Goal: Task Accomplishment & Management: Complete application form

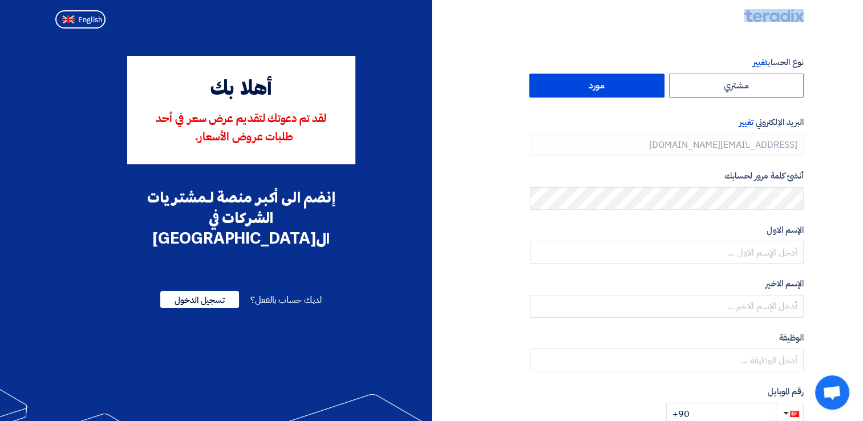
drag, startPoint x: 814, startPoint y: 15, endPoint x: 745, endPoint y: 15, distance: 69.0
click at [745, 15] on nav at bounding box center [431, 16] width 863 height 33
copy link
click at [848, 85] on section "نوع الحساب تغيير مشتري مورد البريد الإلكتروني تغيير [EMAIL_ADDRESS][DOMAIN_NAME…" at bounding box center [431, 329] width 863 height 593
click at [503, 113] on div "نوع الحساب تغيير مشتري مورد البريد الإلكتروني تغيير [EMAIL_ADDRESS][DOMAIN_NAME…" at bounding box center [622, 329] width 381 height 547
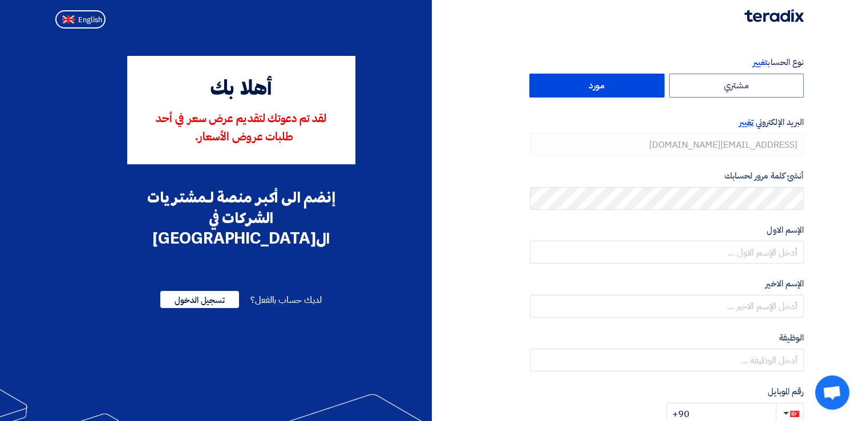
click at [746, 124] on span "تغيير" at bounding box center [747, 122] width 14 height 13
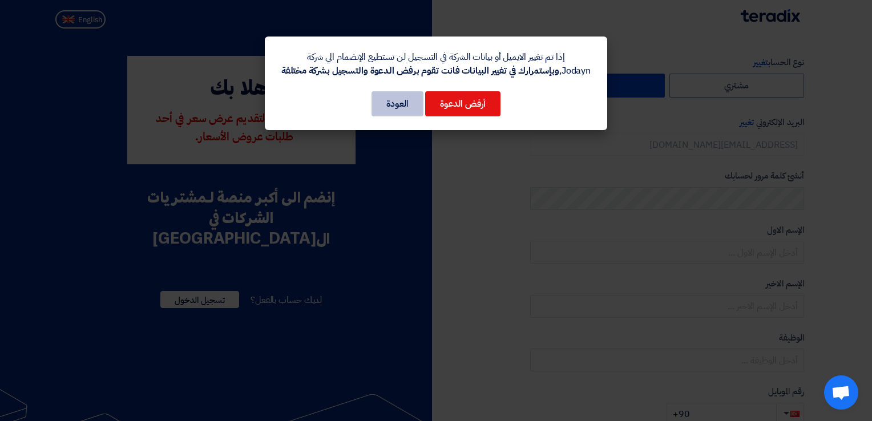
click at [385, 105] on button "العودة" at bounding box center [397, 103] width 52 height 25
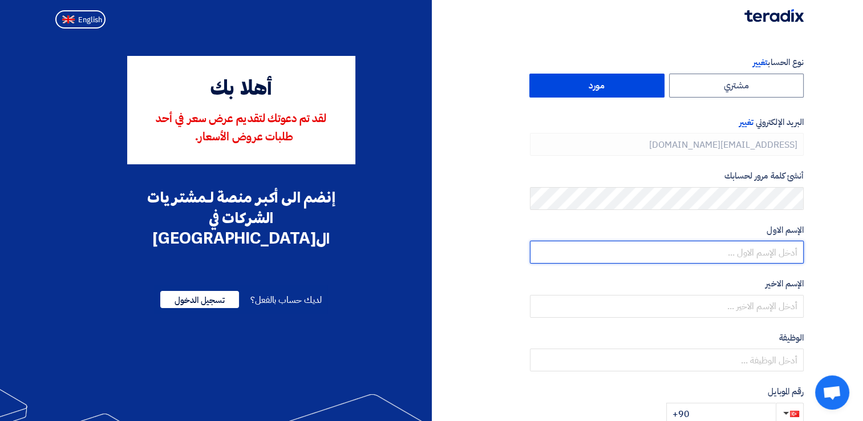
click at [683, 256] on input "text" at bounding box center [667, 252] width 274 height 23
type input "[PERSON_NAME]"
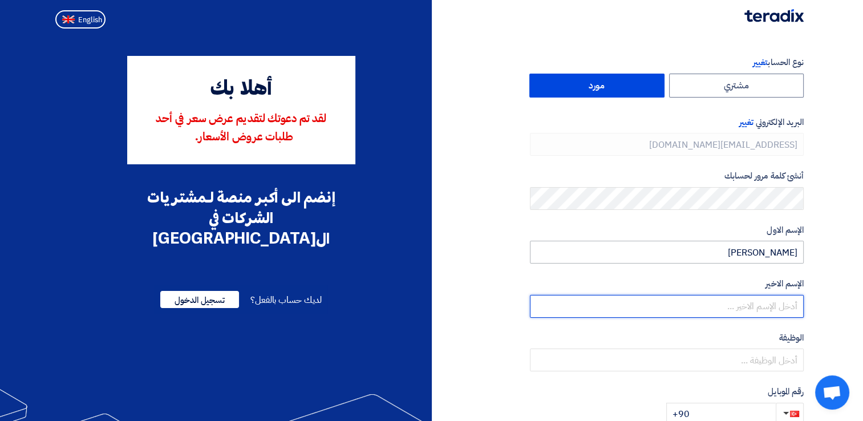
type input "Abdelfatah"
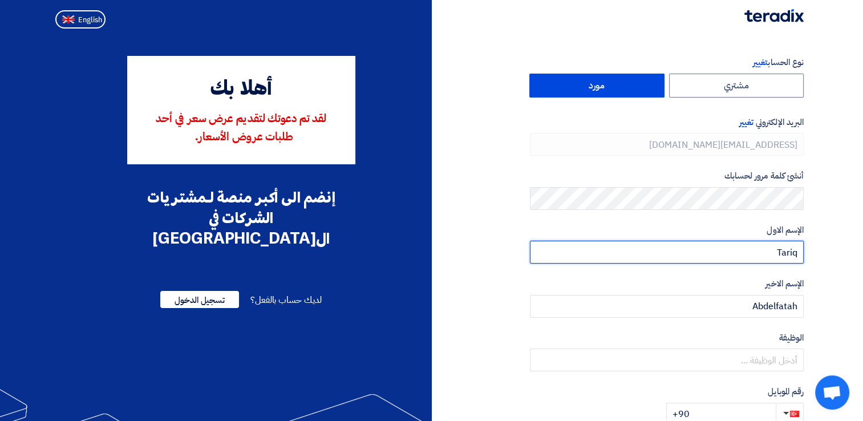
drag, startPoint x: 760, startPoint y: 255, endPoint x: 827, endPoint y: 254, distance: 66.8
click at [827, 254] on section "نوع الحساب تغيير مشتري مورد البريد الإلكتروني تغيير [EMAIL_ADDRESS][DOMAIN_NAME…" at bounding box center [431, 329] width 863 height 593
click at [781, 249] on input "Tariq" at bounding box center [667, 252] width 274 height 23
type input "[PERSON_NAME]"
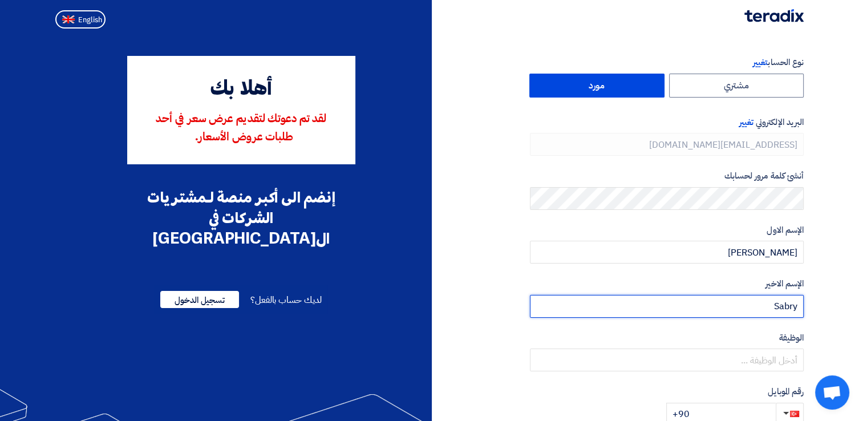
type input "Sabry"
click at [825, 318] on section "نوع الحساب تغيير مشتري مورد البريد الإلكتروني تغيير [EMAIL_ADDRESS][DOMAIN_NAME…" at bounding box center [431, 329] width 863 height 593
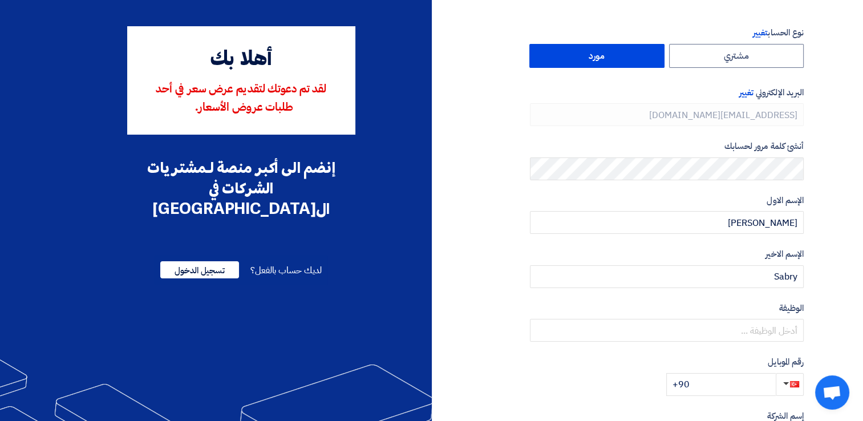
scroll to position [57, 0]
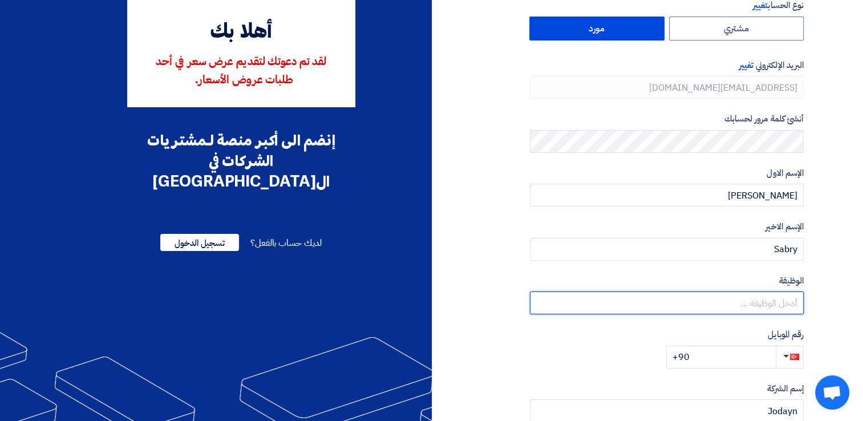
click at [785, 304] on input "text" at bounding box center [667, 303] width 274 height 23
paste input "Bid Management"
type input "Bid Management"
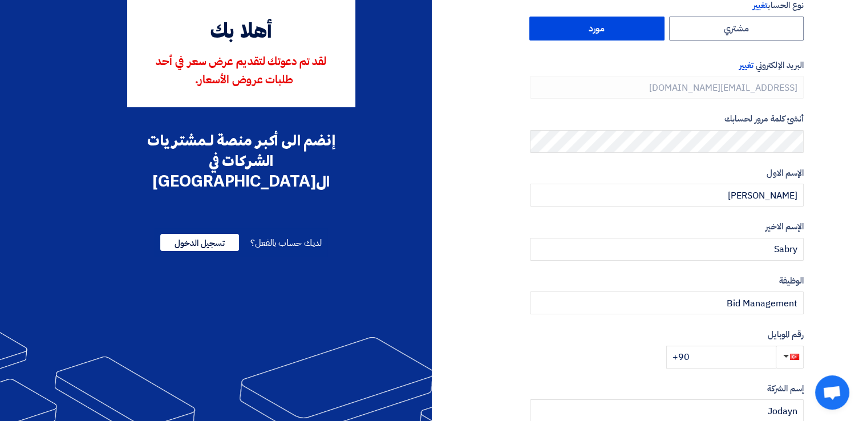
click at [827, 310] on section "نوع الحساب تغيير مشتري مورد البريد الإلكتروني تغيير [EMAIL_ADDRESS][DOMAIN_NAME…" at bounding box center [431, 272] width 863 height 593
click at [793, 357] on span "button" at bounding box center [794, 357] width 9 height 6
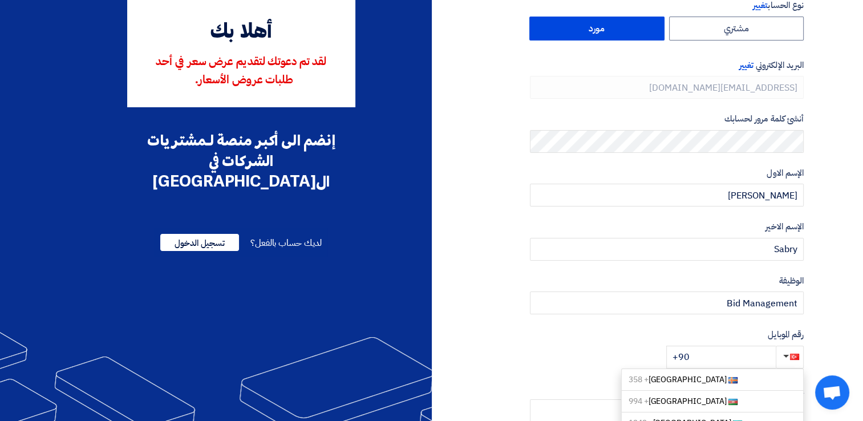
click at [819, 322] on section "نوع الحساب تغيير مشتري مورد البريد الإلكتروني تغيير [EMAIL_ADDRESS][DOMAIN_NAME…" at bounding box center [431, 272] width 863 height 593
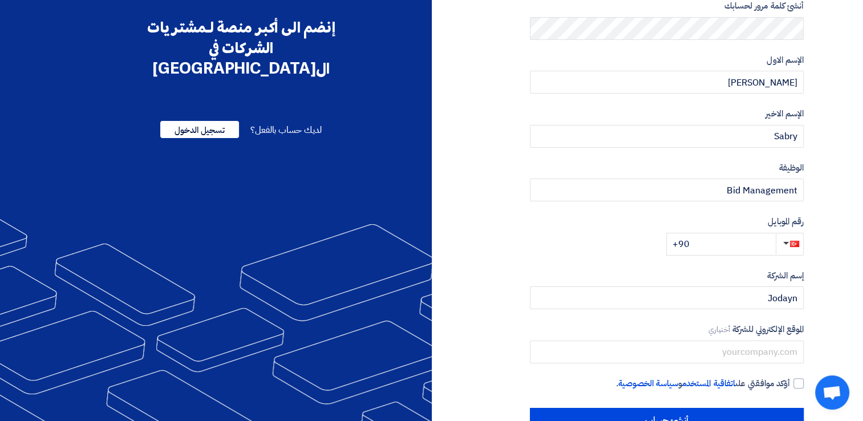
scroll to position [171, 0]
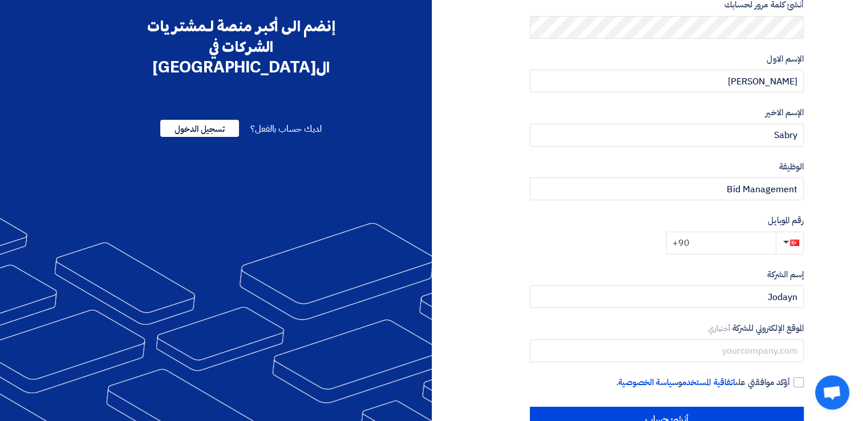
click at [700, 241] on input "+90" at bounding box center [721, 243] width 110 height 23
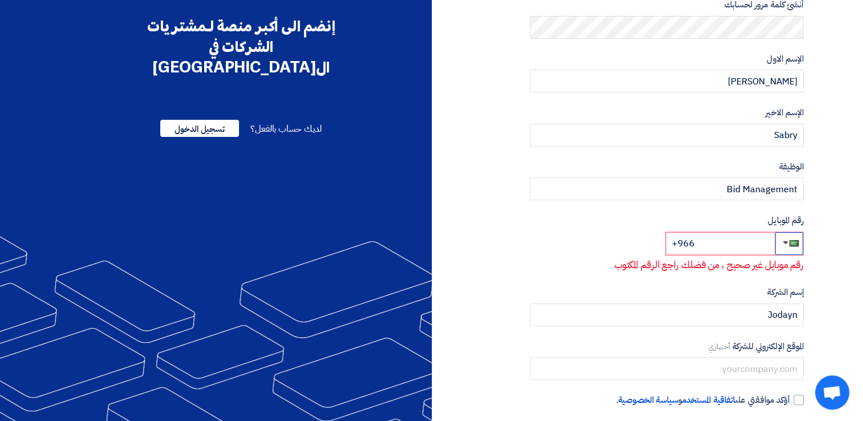
click at [780, 245] on button "button" at bounding box center [789, 243] width 28 height 23
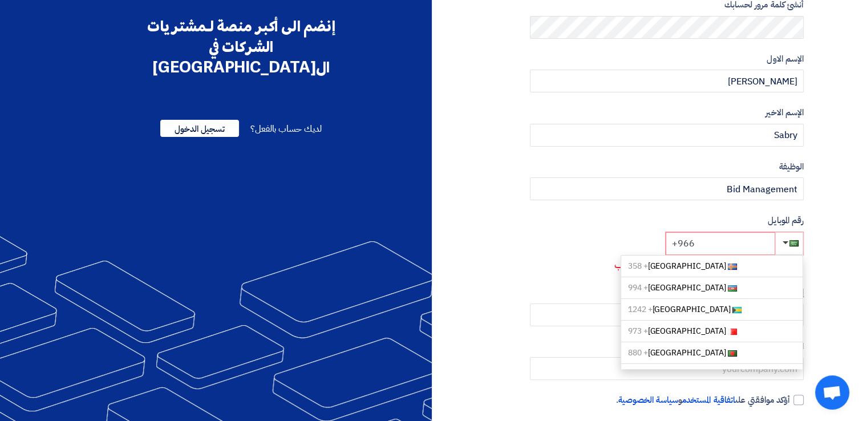
click at [719, 241] on input "+966" at bounding box center [721, 243] width 110 height 23
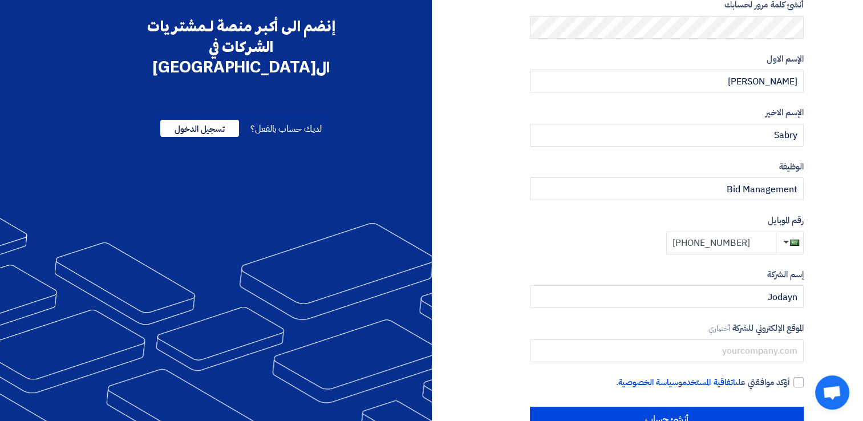
type input "[PHONE_NUMBER]"
click at [826, 277] on section "نوع الحساب تغيير مشتري مورد البريد الإلكتروني تغيير [EMAIL_ADDRESS][DOMAIN_NAME…" at bounding box center [431, 158] width 863 height 593
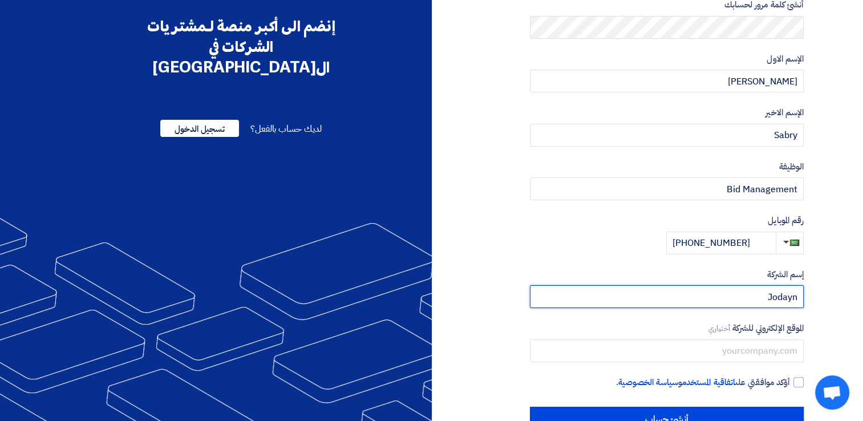
click at [785, 299] on input "Jodayn" at bounding box center [667, 296] width 274 height 23
type input "JODAYN Training Center"
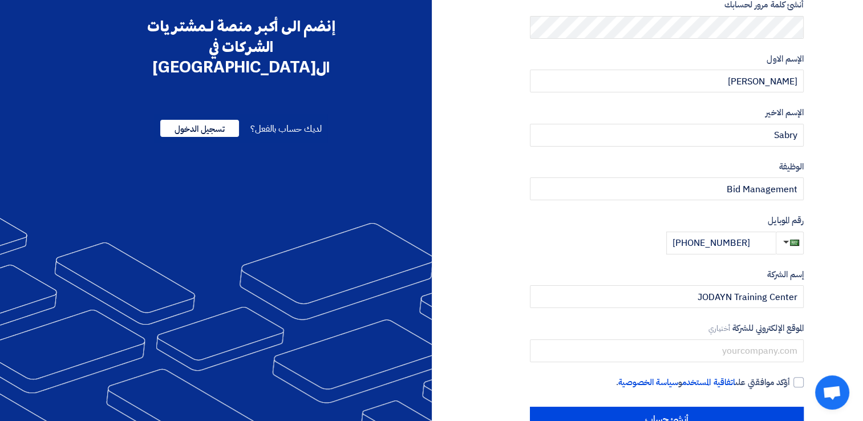
click at [823, 306] on section "نوع الحساب تغيير مشتري مورد البريد الإلكتروني تغيير [EMAIL_ADDRESS][DOMAIN_NAME…" at bounding box center [431, 158] width 863 height 593
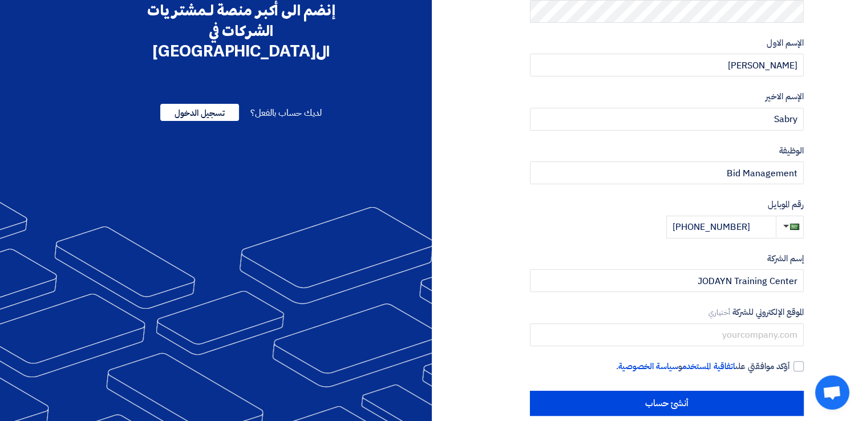
scroll to position [204, 0]
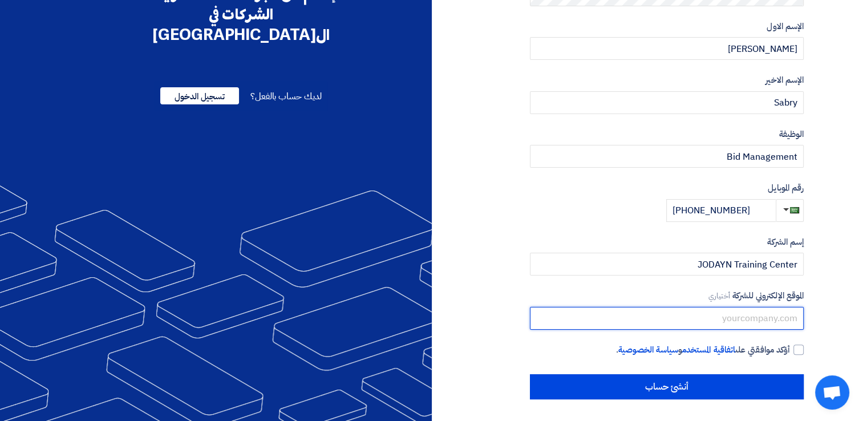
click at [770, 317] on input "text" at bounding box center [667, 318] width 274 height 23
type input "[DOMAIN_NAME]"
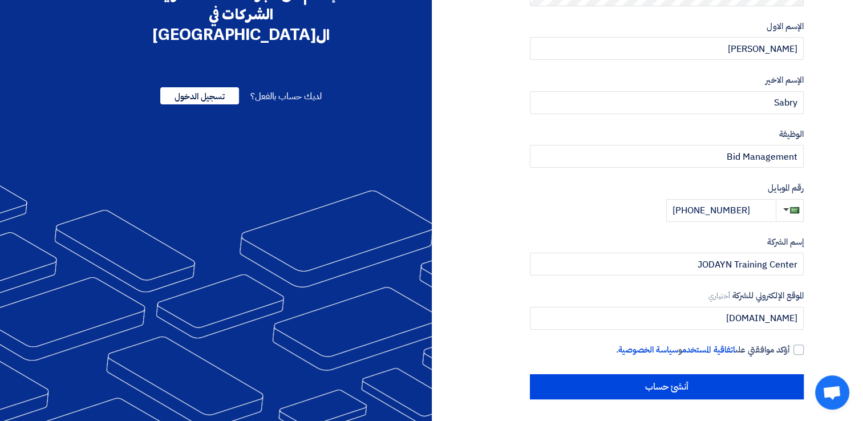
click at [826, 325] on section "نوع الحساب تغيير مشتري مورد البريد الإلكتروني تغيير [EMAIL_ADDRESS][DOMAIN_NAME…" at bounding box center [431, 125] width 863 height 593
click at [797, 352] on div at bounding box center [799, 350] width 10 height 10
click at [790, 352] on input "أؤكد موافقتي على اتفاقية المستخدم و سياسة الخصوصية ." at bounding box center [653, 355] width 274 height 23
checkbox input "true"
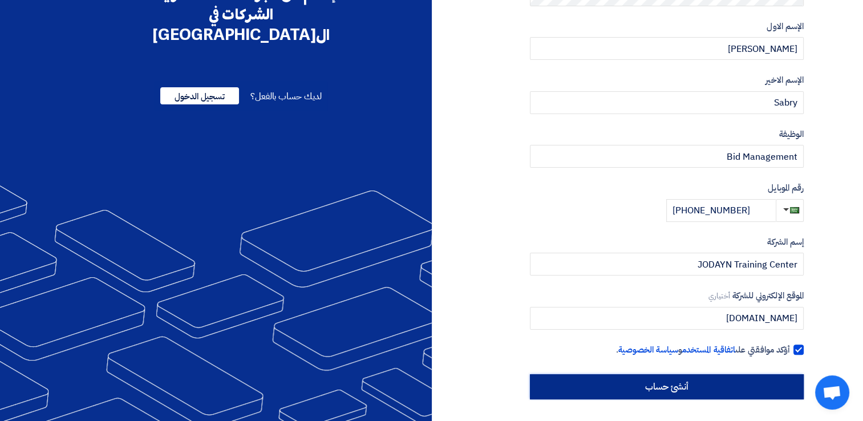
click at [688, 391] on input "أنشئ حساب" at bounding box center [667, 386] width 274 height 25
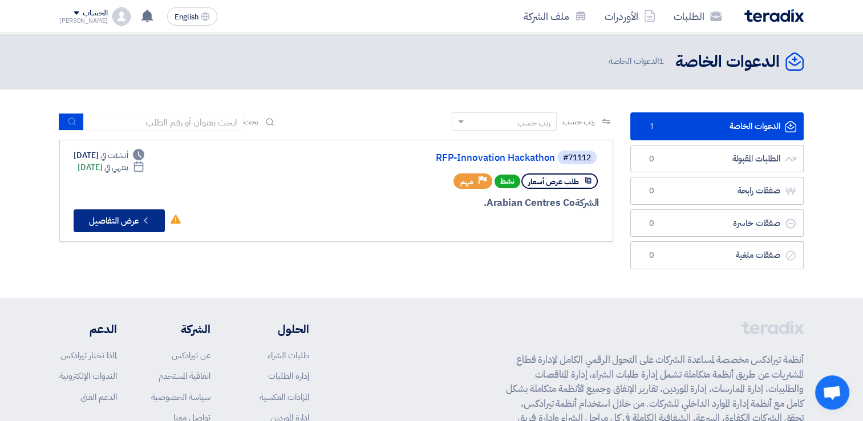
click at [110, 223] on button "Check details عرض التفاصيل" at bounding box center [119, 220] width 91 height 23
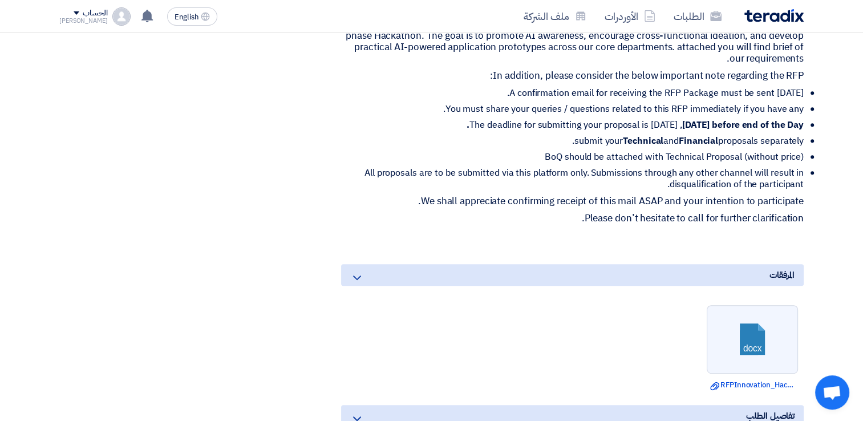
scroll to position [285, 0]
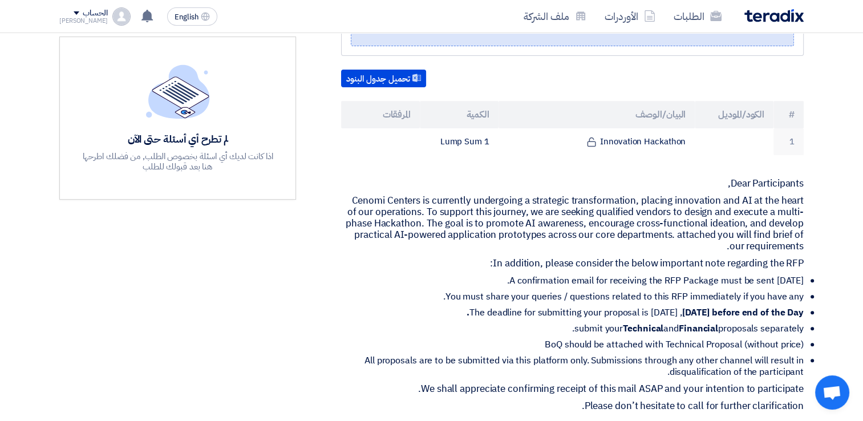
click at [770, 184] on p "Dear Participants," at bounding box center [572, 183] width 463 height 11
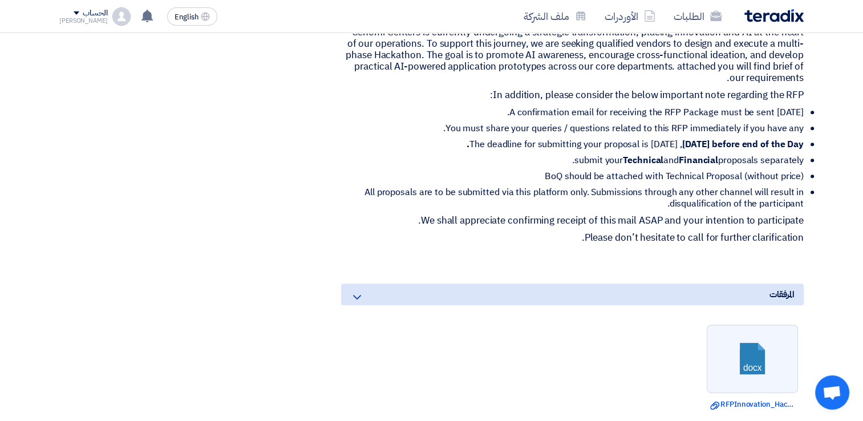
scroll to position [457, 0]
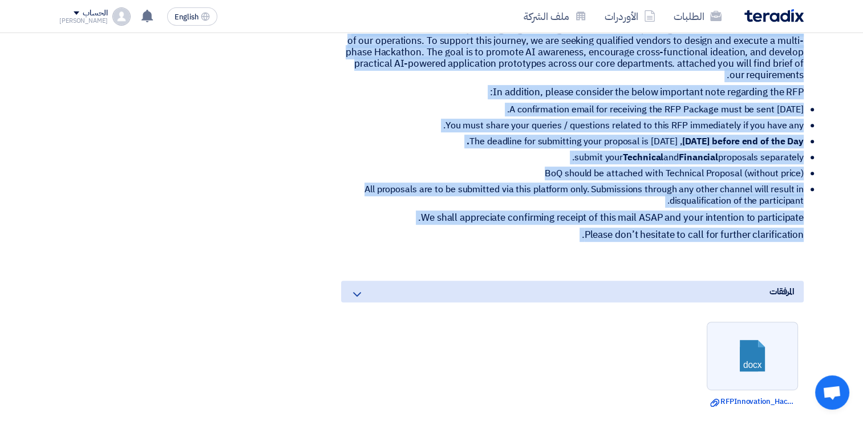
click at [817, 233] on section "RFP-Innovation Hackathon بيانات العميل [PERSON_NAME] Procurement Category Manag…" at bounding box center [431, 186] width 863 height 980
copy div "Lore Ipsumdolorsi, Ametco Adipisc el seddoeius temporinci u laboreetd magnaaliq…"
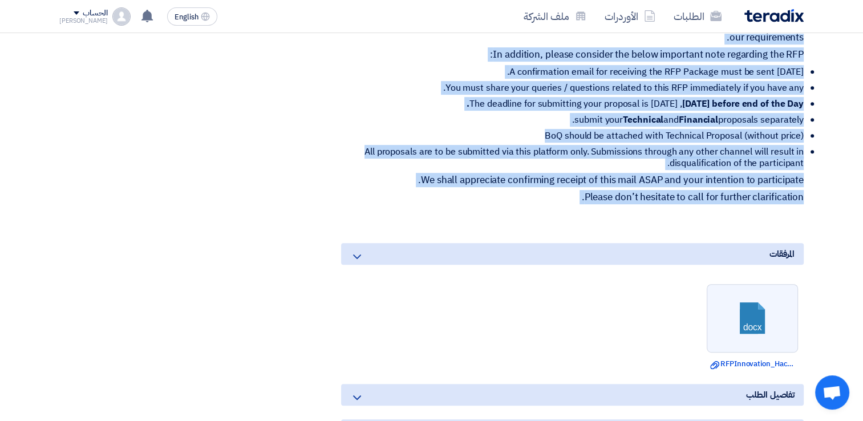
scroll to position [514, 0]
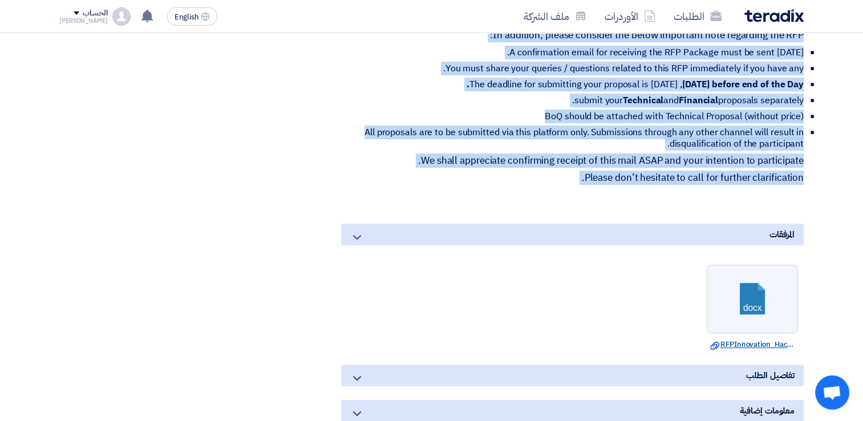
click at [760, 343] on link "Download file RFPInnovation_Hackathon.docx" at bounding box center [752, 344] width 84 height 11
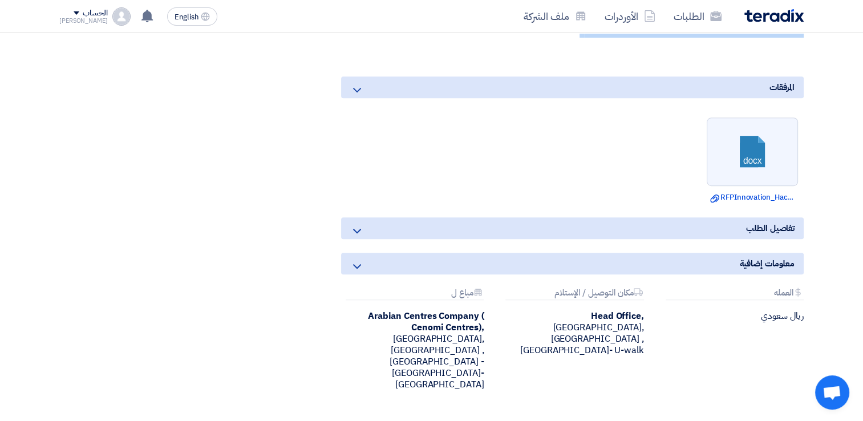
scroll to position [685, 0]
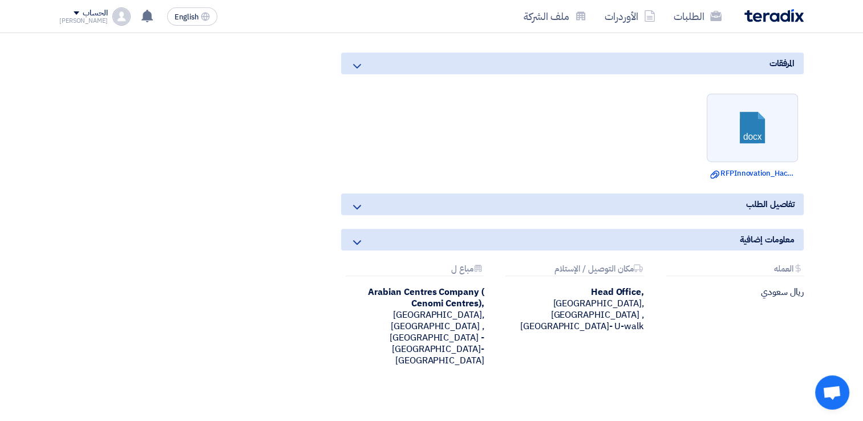
click at [757, 199] on span "تفاصيل الطلب" at bounding box center [770, 204] width 49 height 13
click at [363, 205] on icon at bounding box center [357, 207] width 14 height 14
click at [671, 240] on div "معلومات إضافية" at bounding box center [572, 240] width 463 height 22
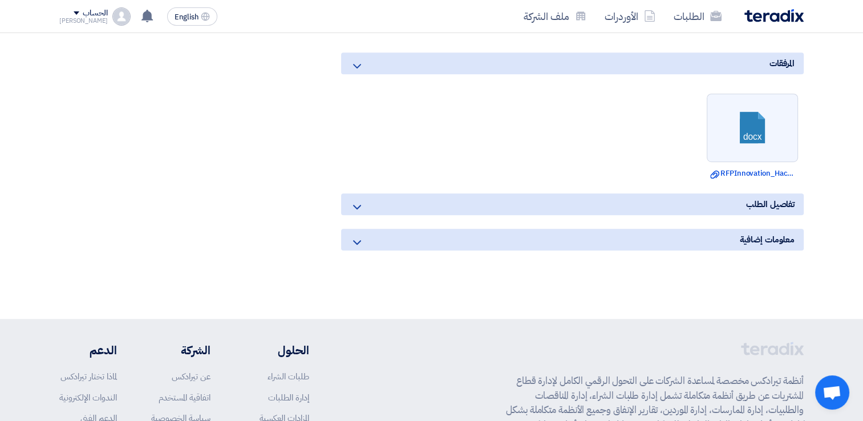
click at [671, 240] on div "معلومات إضافية" at bounding box center [572, 240] width 463 height 22
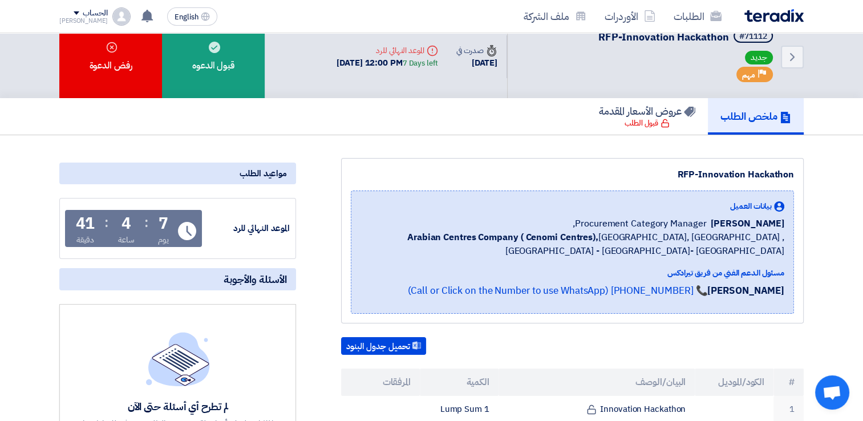
scroll to position [0, 0]
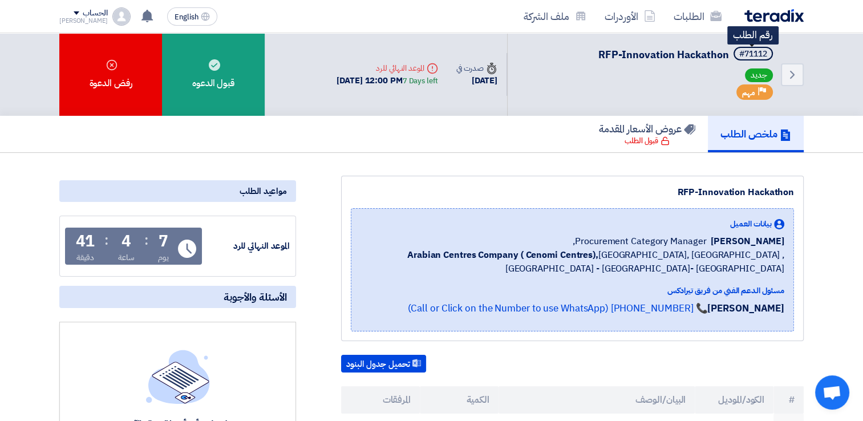
click at [756, 51] on div "#71112" at bounding box center [754, 54] width 28 height 8
copy div "71112"
click at [74, 13] on span at bounding box center [77, 12] width 6 height 3
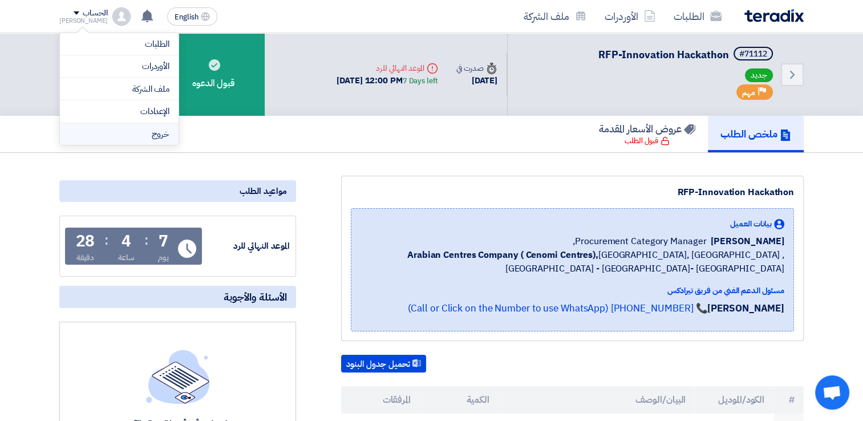
click at [139, 134] on li "خروج" at bounding box center [119, 134] width 119 height 22
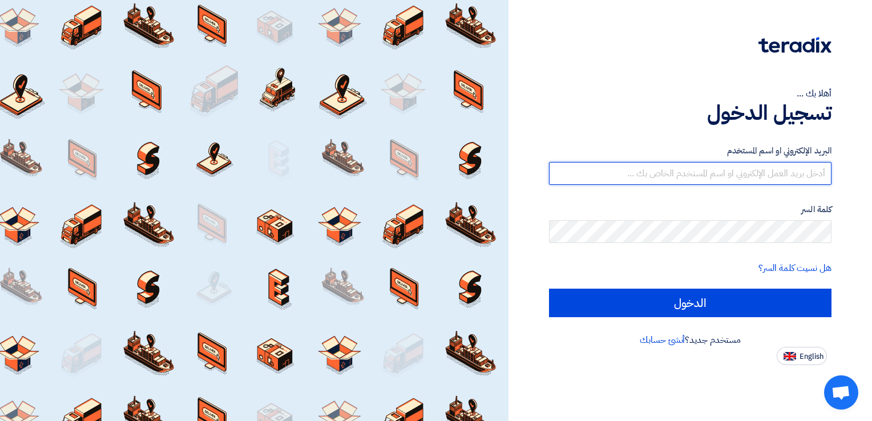
click at [790, 174] on input "text" at bounding box center [690, 173] width 282 height 23
drag, startPoint x: 807, startPoint y: 173, endPoint x: 870, endPoint y: 161, distance: 63.9
click at [870, 161] on div "أهلا بك ... تسجيل الدخول البريد الإلكتروني او اسم المستخدم h. كلمة السر هل نسيت…" at bounding box center [689, 210] width 363 height 421
paste input "[EMAIL_ADDRESS][DOMAIN_NAME]"
type input "[EMAIL_ADDRESS][DOMAIN_NAME]"
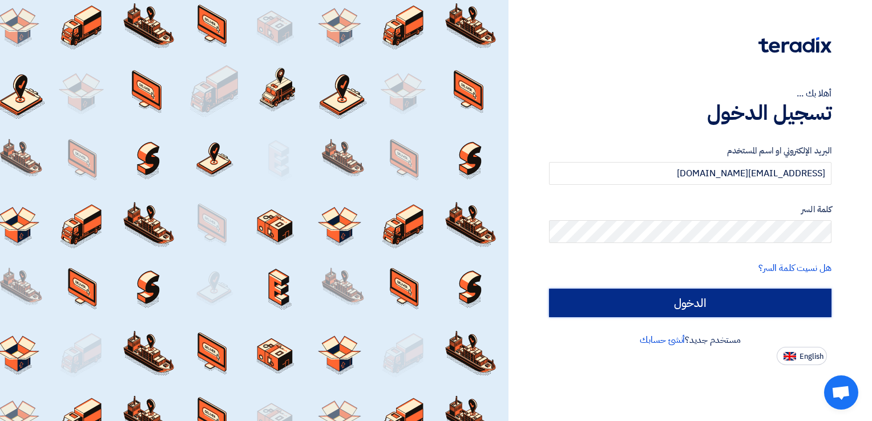
click at [701, 302] on input "الدخول" at bounding box center [690, 303] width 282 height 29
type input "Sign in"
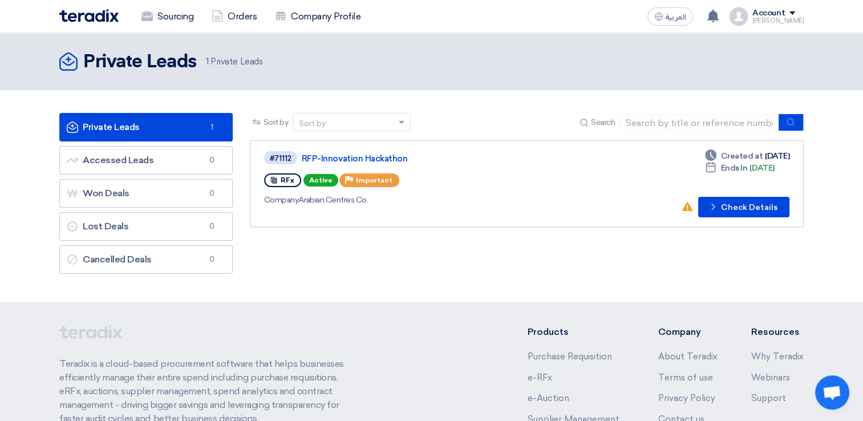
click at [795, 13] on span at bounding box center [793, 12] width 6 height 3
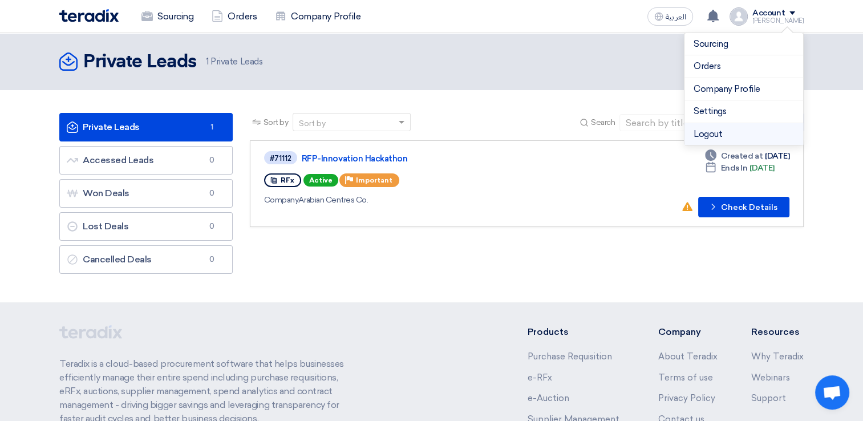
click at [725, 134] on li "Logout" at bounding box center [744, 134] width 119 height 22
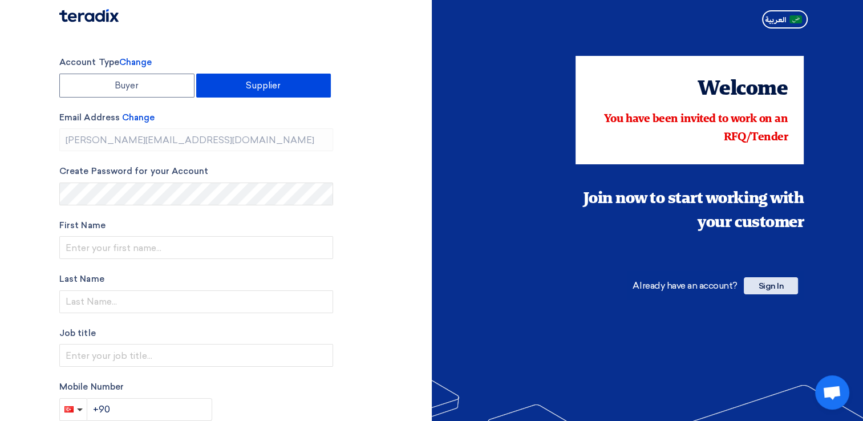
click at [786, 285] on span "Sign In" at bounding box center [771, 285] width 54 height 17
